Goal: Navigation & Orientation: Find specific page/section

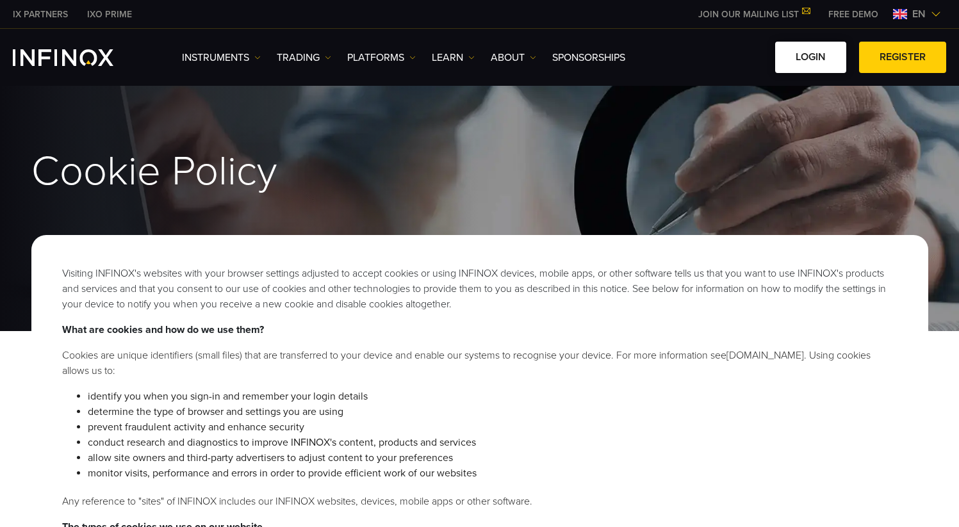
click at [807, 63] on link "LOGIN" at bounding box center [810, 57] width 71 height 31
